Goal: Browse casually

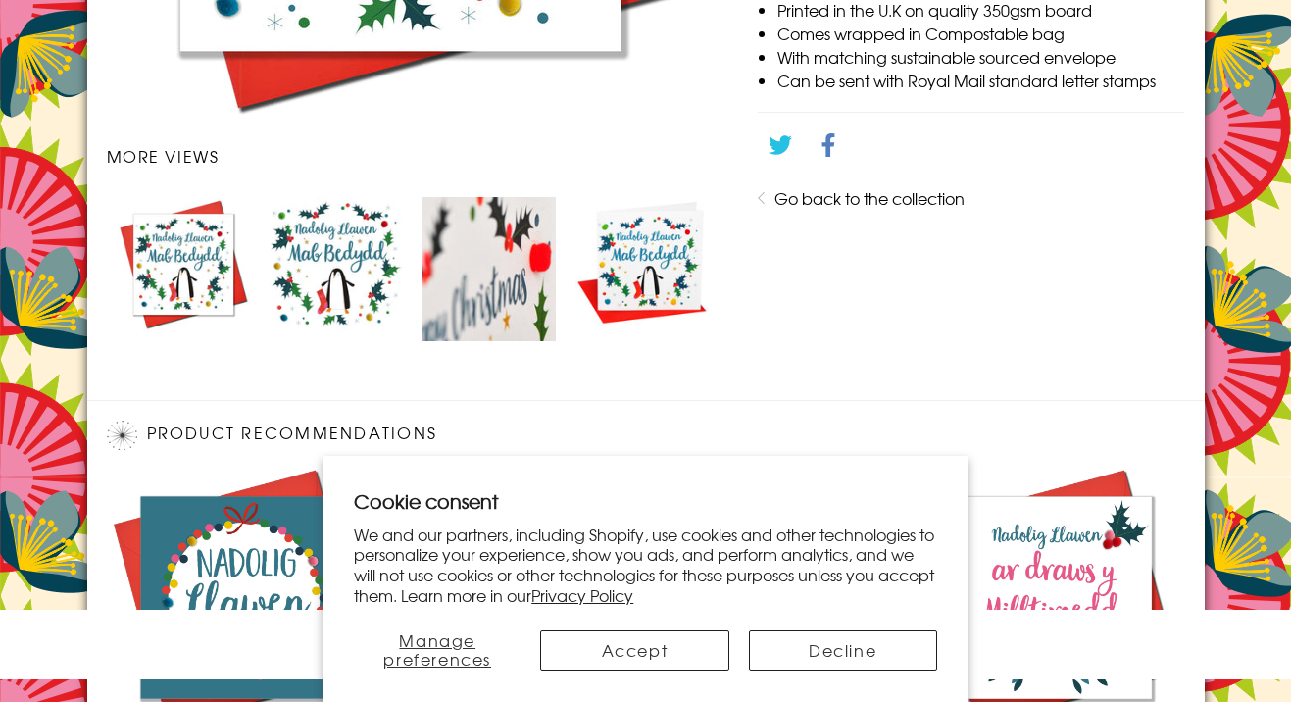
scroll to position [1321, 0]
